Goal: Task Accomplishment & Management: Manage account settings

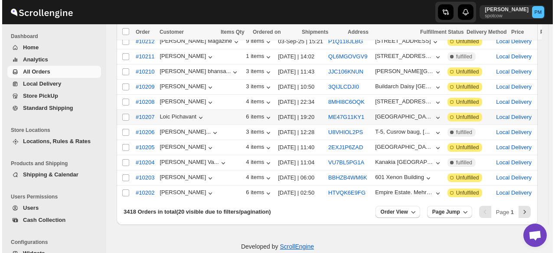
scroll to position [244, 0]
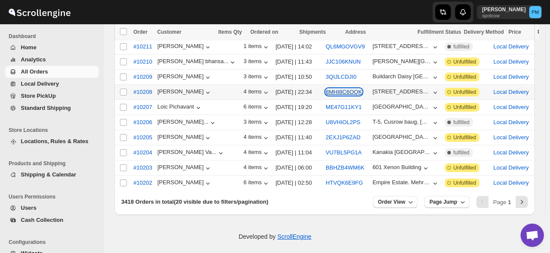
click at [326, 89] on button "8MHI8C6OQK" at bounding box center [344, 92] width 36 height 6
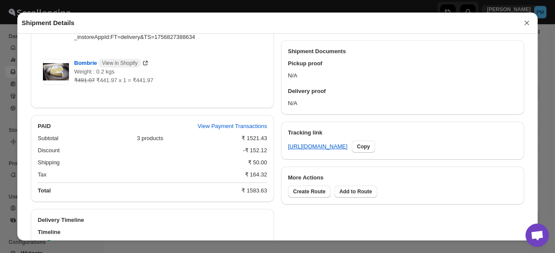
scroll to position [453, 0]
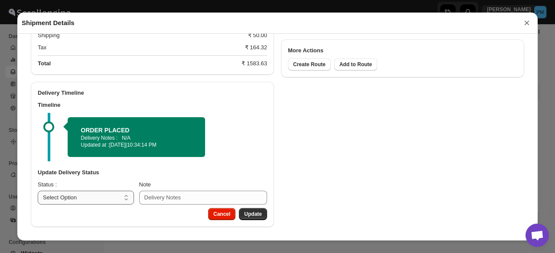
click at [100, 193] on select "Select Option PICKED UP OUT FOR DELIVERY RESCHEDULE DELIVERED CANCELLED" at bounding box center [86, 198] width 96 height 14
select select "PICKED_UP"
click at [38, 191] on select "Select Option PICKED UP OUT FOR DELIVERY RESCHEDULE DELIVERED CANCELLED" at bounding box center [86, 198] width 96 height 14
click at [255, 210] on button "Pick Products" at bounding box center [244, 214] width 45 height 12
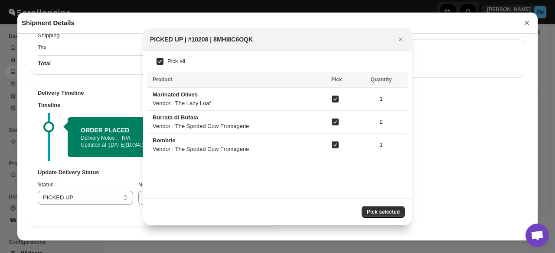
click at [391, 208] on button "Pick selected" at bounding box center [382, 212] width 43 height 12
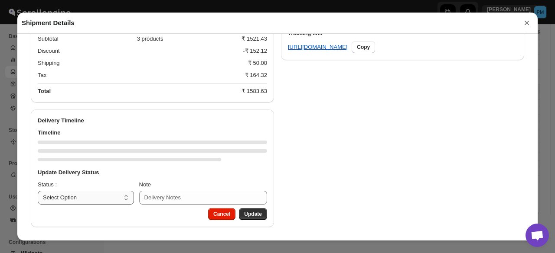
scroll to position [425, 0]
click at [97, 201] on select "Select Option PICKED UP OUT FOR DELIVERY RESCHEDULE DELIVERED CANCELLED" at bounding box center [86, 198] width 96 height 14
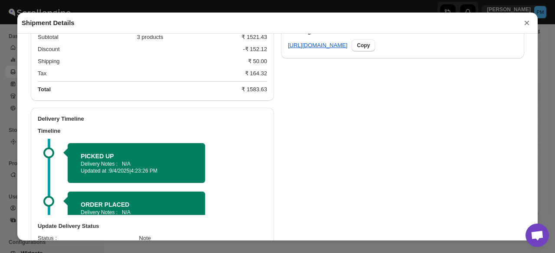
click at [93, 143] on div "PICKED UP Delivery Notes : N/A Updated at : [DATE] | 4:23:26 PM" at bounding box center [153, 163] width 206 height 49
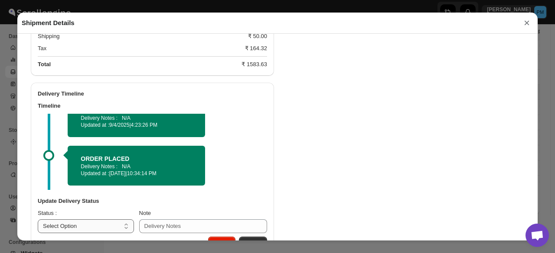
scroll to position [481, 0]
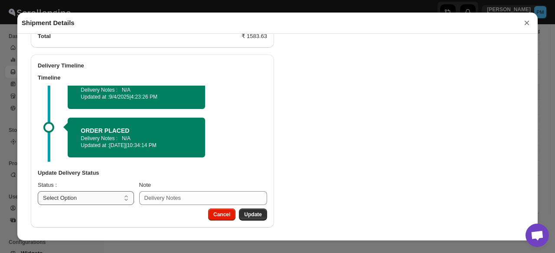
click at [85, 194] on select "Select Option PICKED UP OUT FOR DELIVERY RESCHEDULE DELIVERED CANCELLED" at bounding box center [86, 199] width 96 height 14
drag, startPoint x: 92, startPoint y: 203, endPoint x: 94, endPoint y: 196, distance: 6.7
click at [92, 203] on select "Select Option PICKED UP OUT FOR DELIVERY RESCHEDULE DELIVERED CANCELLED" at bounding box center [86, 199] width 96 height 14
select select "OUT_FOR_DELIVERY"
click at [38, 192] on select "Select Option PICKED UP OUT FOR DELIVERY RESCHEDULE DELIVERED CANCELLED" at bounding box center [86, 199] width 96 height 14
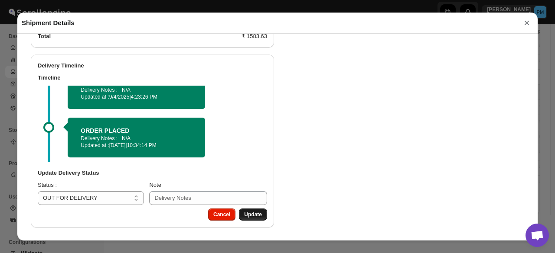
click at [255, 213] on span "Update" at bounding box center [253, 214] width 18 height 7
select select
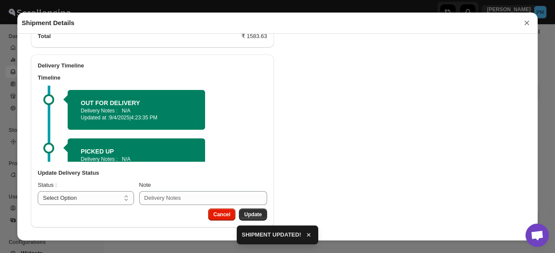
click at [526, 26] on button "×" at bounding box center [526, 23] width 13 height 12
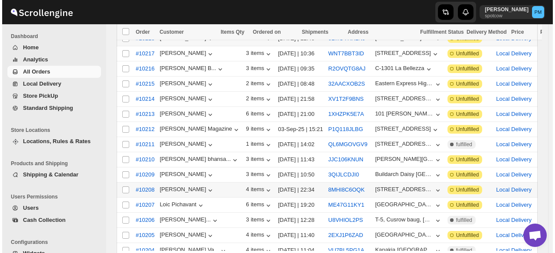
scroll to position [71, 0]
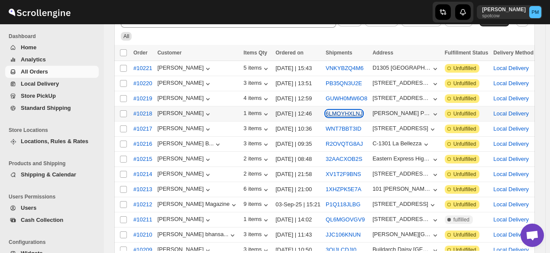
click at [326, 114] on button "6LMOYHXLNJ" at bounding box center [344, 113] width 37 height 6
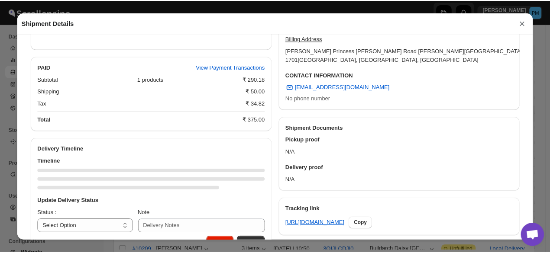
scroll to position [260, 0]
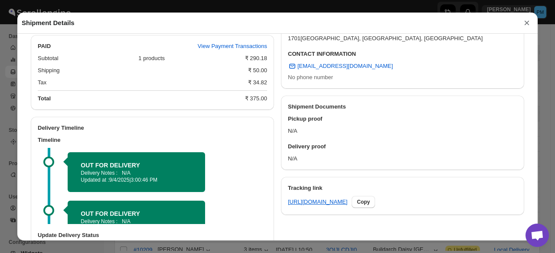
click at [526, 20] on button "×" at bounding box center [526, 23] width 13 height 12
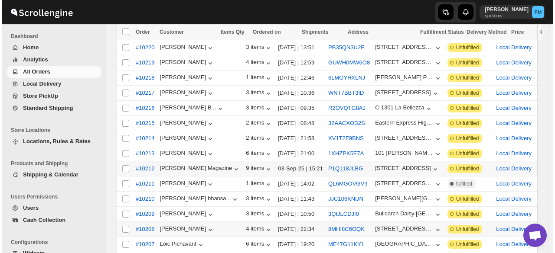
scroll to position [114, 0]
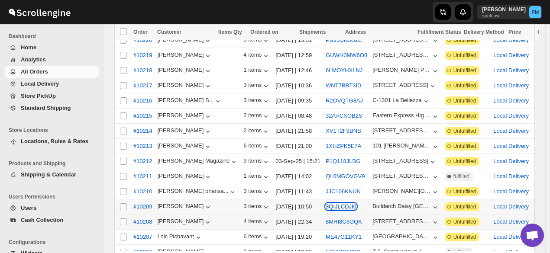
click at [326, 204] on button "3QIJLCDJI0" at bounding box center [341, 207] width 31 height 6
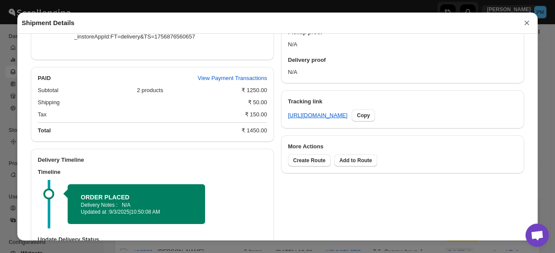
scroll to position [425, 0]
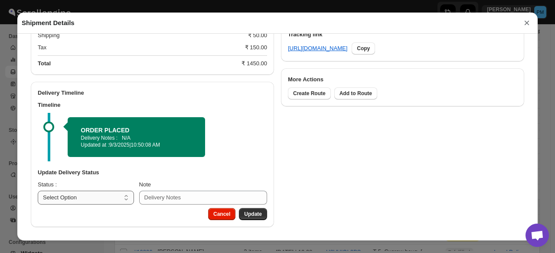
click at [104, 200] on select "Select Option PICKED UP OUT FOR DELIVERY RESCHEDULE DELIVERED CANCELLED" at bounding box center [86, 198] width 96 height 14
select select "PICKED_UP"
click at [38, 191] on select "Select Option PICKED UP OUT FOR DELIVERY RESCHEDULE DELIVERED CANCELLED" at bounding box center [86, 198] width 96 height 14
click at [242, 213] on span "Pick Products" at bounding box center [244, 214] width 35 height 7
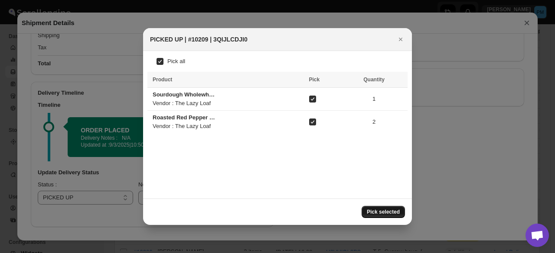
click at [398, 214] on span "Pick selected" at bounding box center [383, 212] width 33 height 7
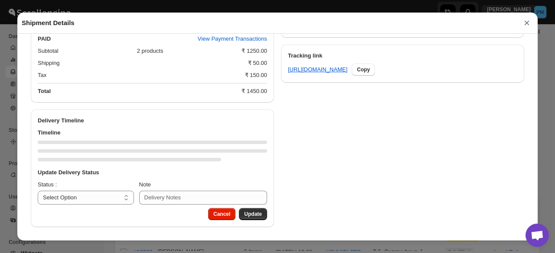
scroll to position [403, 0]
click at [104, 202] on select "Select Option PICKED UP OUT FOR DELIVERY RESCHEDULE DELIVERED CANCELLED" at bounding box center [86, 198] width 96 height 14
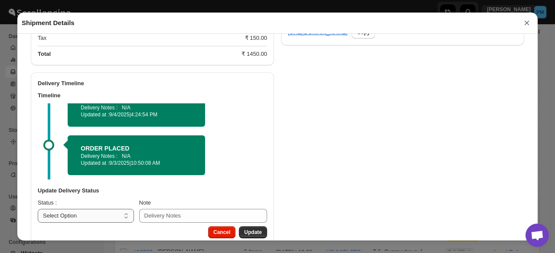
scroll to position [458, 0]
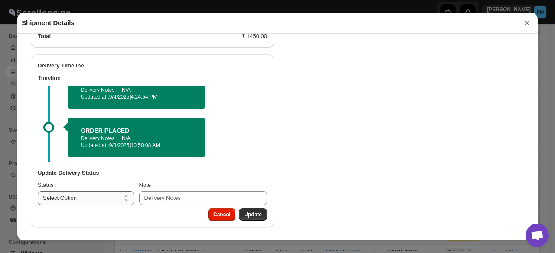
click at [94, 192] on select "Select Option PICKED UP OUT FOR DELIVERY RESCHEDULE DELIVERED CANCELLED" at bounding box center [86, 199] width 96 height 14
drag, startPoint x: 95, startPoint y: 198, endPoint x: 98, endPoint y: 192, distance: 7.0
click at [95, 198] on select "Select Option PICKED UP OUT FOR DELIVERY RESCHEDULE DELIVERED CANCELLED" at bounding box center [86, 199] width 96 height 14
select select "OUT_FOR_DELIVERY"
click at [38, 192] on select "Select Option PICKED UP OUT FOR DELIVERY RESCHEDULE DELIVERED CANCELLED" at bounding box center [86, 199] width 96 height 14
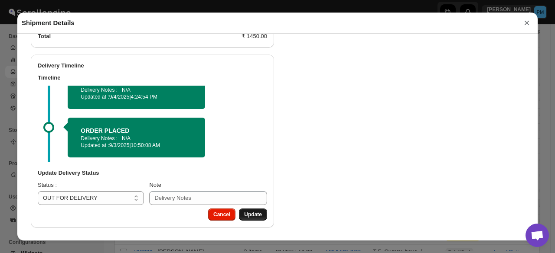
click at [252, 209] on button "Update" at bounding box center [253, 215] width 28 height 12
select select
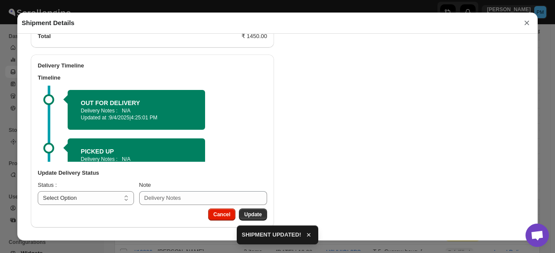
click at [530, 25] on button "×" at bounding box center [526, 23] width 13 height 12
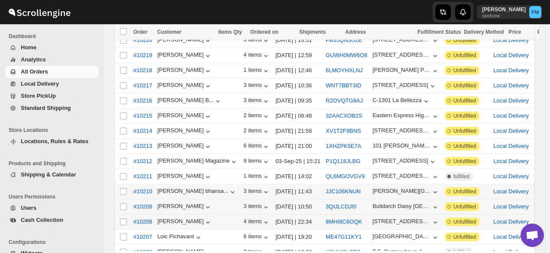
click at [326, 188] on div "JJC106KNUN" at bounding box center [347, 192] width 42 height 9
click at [326, 188] on button "JJC106KNUN" at bounding box center [343, 191] width 35 height 6
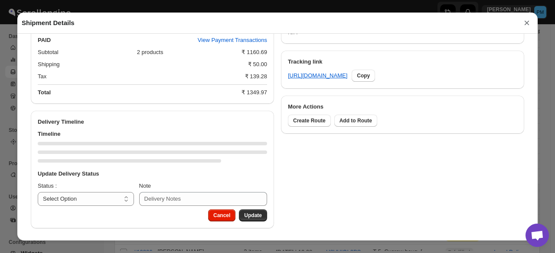
scroll to position [399, 0]
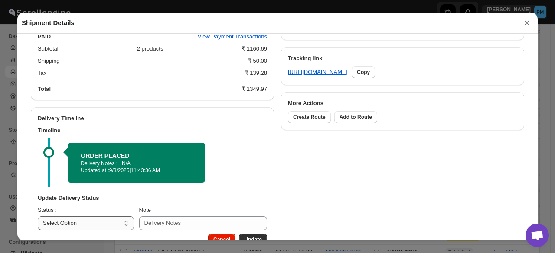
click at [118, 222] on select "Select Option PICKED UP OUT FOR DELIVERY RESCHEDULE DELIVERED CANCELLED" at bounding box center [86, 224] width 96 height 14
select select "PICKED_UP"
click at [38, 218] on select "Select Option PICKED UP OUT FOR DELIVERY RESCHEDULE DELIVERED CANCELLED" at bounding box center [86, 224] width 96 height 14
click at [247, 237] on button "Pick Products" at bounding box center [244, 240] width 45 height 12
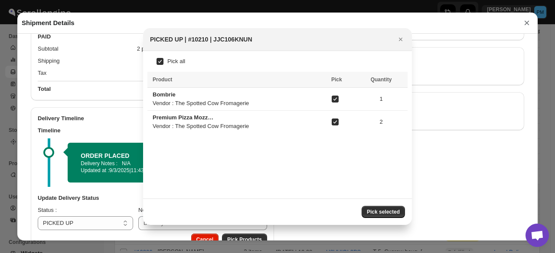
click at [394, 213] on span "Pick selected" at bounding box center [383, 212] width 33 height 7
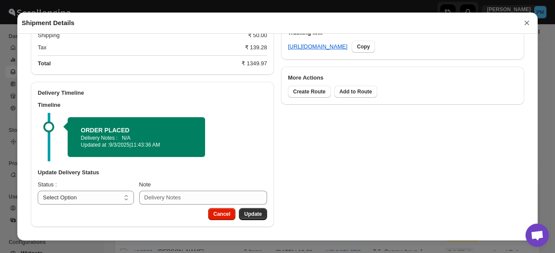
scroll to position [413, 0]
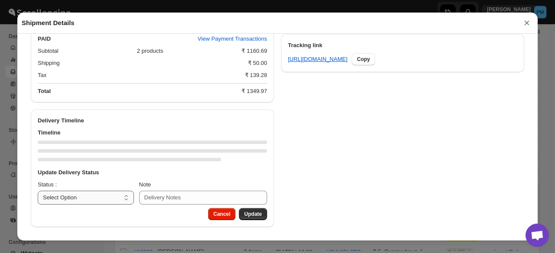
click at [88, 199] on select "Select Option PICKED UP OUT FOR DELIVERY RESCHEDULE DELIVERED CANCELLED" at bounding box center [86, 198] width 96 height 14
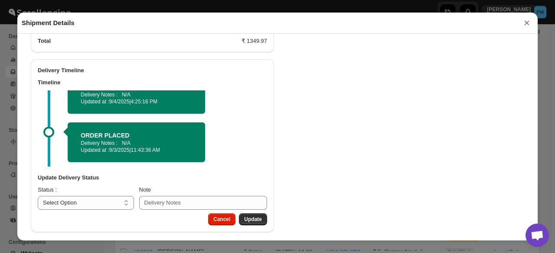
scroll to position [468, 0]
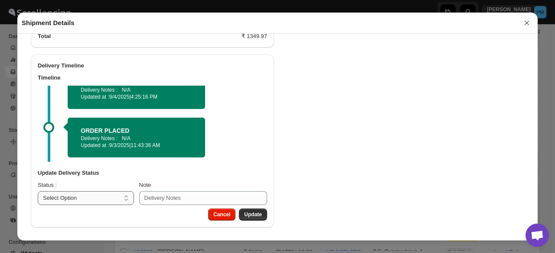
click at [84, 199] on select "Select Option PICKED UP OUT FOR DELIVERY RESCHEDULE DELIVERED CANCELLED" at bounding box center [86, 199] width 96 height 14
select select "OUT_FOR_DELIVERY"
click at [38, 192] on select "Select Option PICKED UP OUT FOR DELIVERY RESCHEDULE DELIVERED CANCELLED" at bounding box center [86, 199] width 96 height 14
click at [258, 212] on span "Update" at bounding box center [253, 214] width 18 height 7
select select
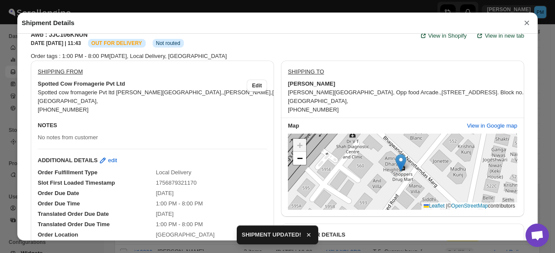
scroll to position [0, 0]
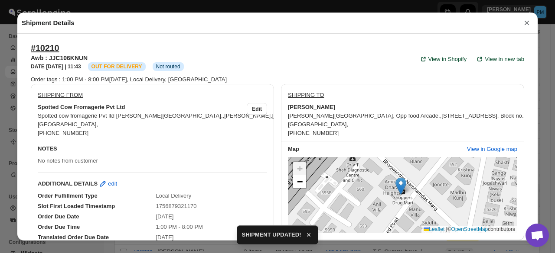
click at [528, 26] on button "×" at bounding box center [526, 23] width 13 height 12
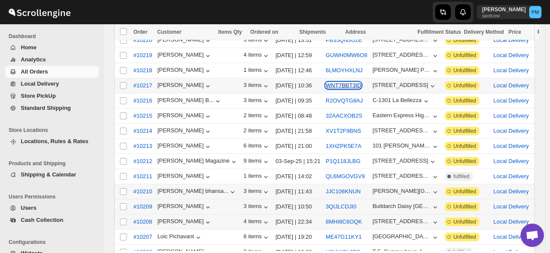
click at [326, 85] on button "WNT7BBT3ID" at bounding box center [344, 85] width 36 height 6
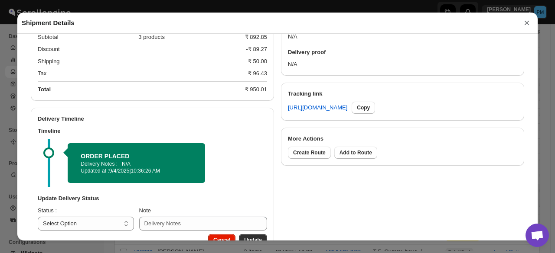
scroll to position [382, 0]
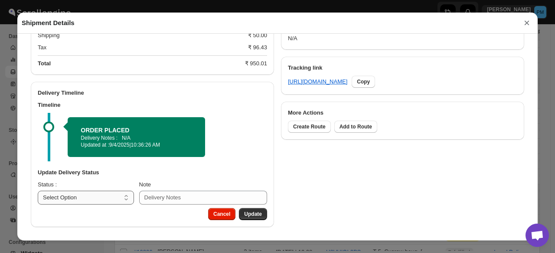
click at [110, 196] on select "Select Option PICKED UP OUT FOR DELIVERY RESCHEDULE DELIVERED CANCELLED" at bounding box center [86, 198] width 96 height 14
select select "PICKED_UP"
click at [38, 191] on select "Select Option PICKED UP OUT FOR DELIVERY RESCHEDULE DELIVERED CANCELLED" at bounding box center [86, 198] width 96 height 14
click at [250, 216] on span "Pick Products" at bounding box center [244, 214] width 35 height 7
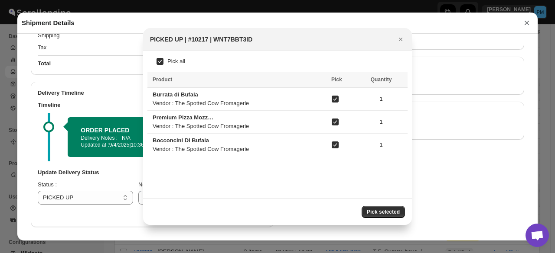
click at [374, 208] on button "Pick selected" at bounding box center [382, 212] width 43 height 12
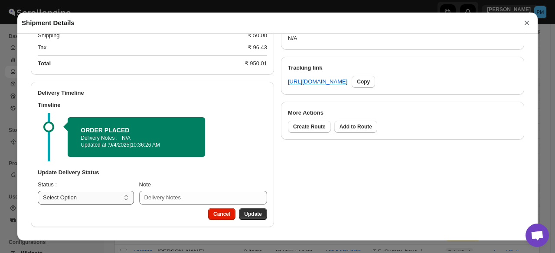
scroll to position [354, 0]
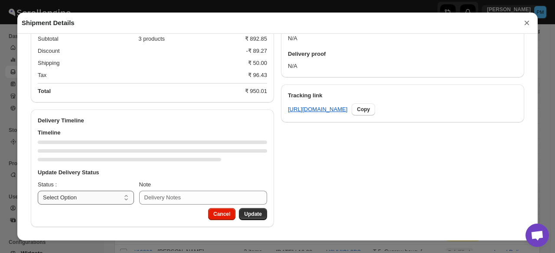
click at [105, 202] on select "Select Option PICKED UP OUT FOR DELIVERY RESCHEDULE DELIVERED CANCELLED" at bounding box center [86, 198] width 96 height 14
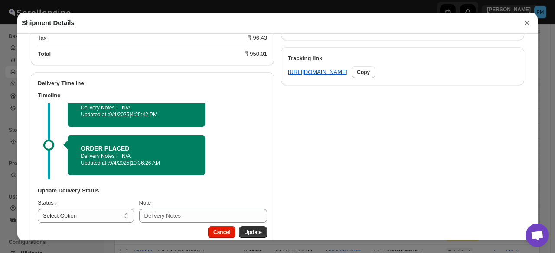
scroll to position [409, 0]
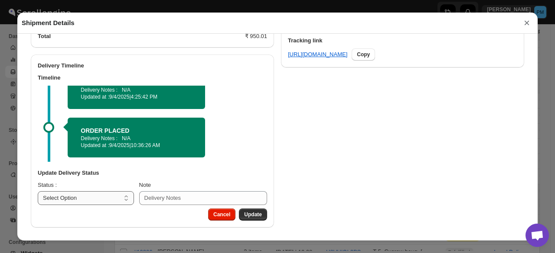
click at [80, 201] on select "Select Option PICKED UP OUT FOR DELIVERY RESCHEDULE DELIVERED CANCELLED" at bounding box center [86, 199] width 96 height 14
select select "OUT_FOR_DELIVERY"
click at [38, 192] on select "Select Option PICKED UP OUT FOR DELIVERY RESCHEDULE DELIVERED CANCELLED" at bounding box center [86, 199] width 96 height 14
click at [251, 215] on span "Update" at bounding box center [253, 214] width 18 height 7
select select
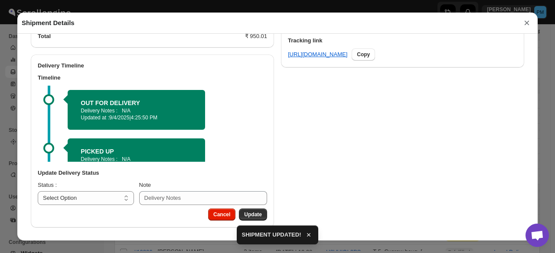
click at [528, 27] on button "×" at bounding box center [526, 23] width 13 height 12
